Goal: Task Accomplishment & Management: Manage account settings

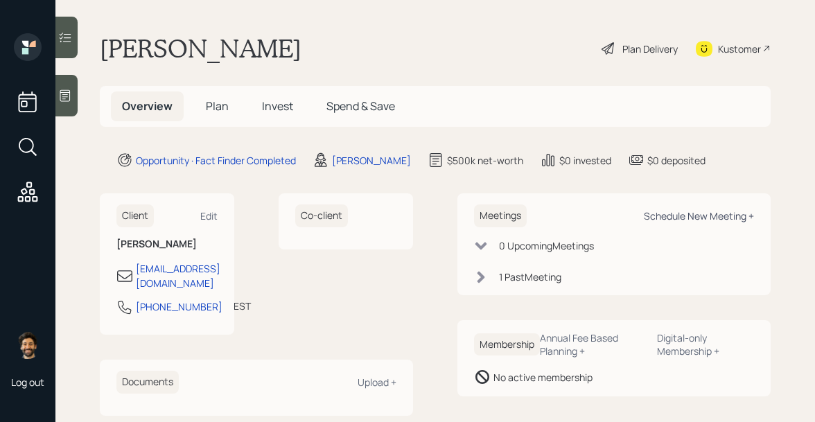
click at [656, 215] on div "Schedule New Meeting +" at bounding box center [699, 215] width 110 height 13
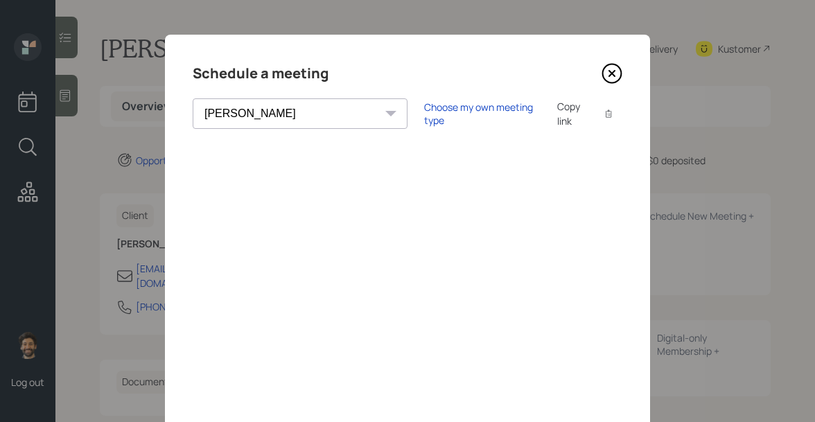
click at [250, 121] on select "[PERSON_NAME] [PERSON_NAME] [PERSON_NAME] [PERSON_NAME] [PERSON_NAME] [PERSON_N…" at bounding box center [300, 113] width 215 height 30
select select "round-[PERSON_NAME]"
click at [193, 98] on select "[PERSON_NAME] [PERSON_NAME] [PERSON_NAME] [PERSON_NAME] [PERSON_NAME] [PERSON_N…" at bounding box center [300, 113] width 215 height 30
click at [424, 116] on div "Choose my own meeting type" at bounding box center [482, 113] width 116 height 26
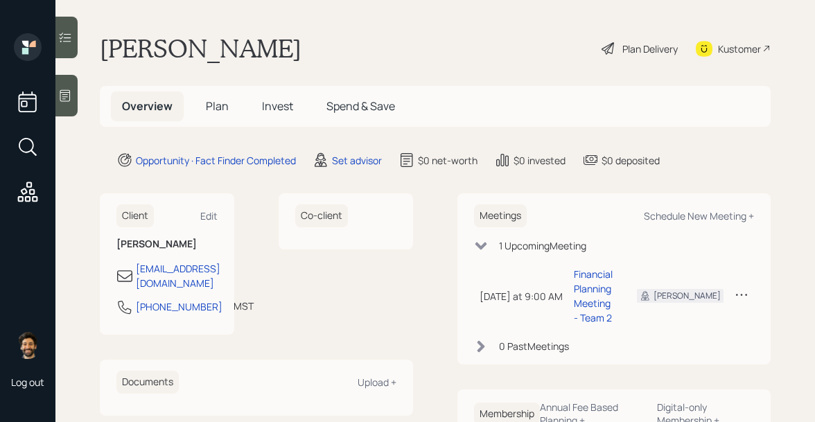
click at [69, 95] on icon at bounding box center [65, 96] width 14 height 14
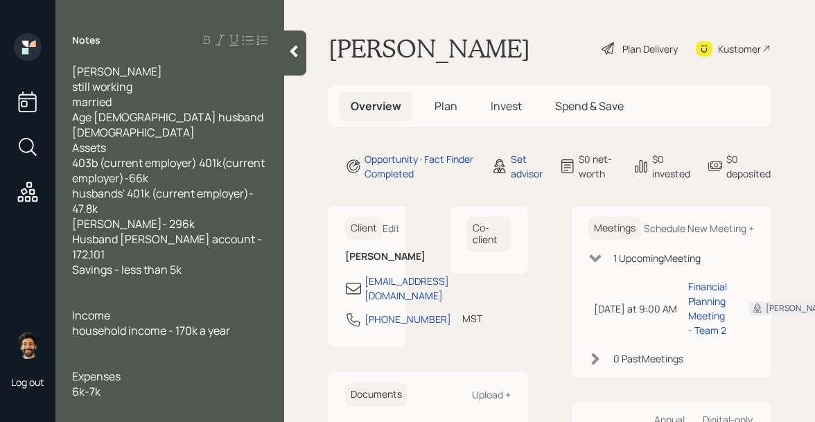
click at [519, 170] on div "Set advisor" at bounding box center [527, 166] width 32 height 29
